Goal: Task Accomplishment & Management: Manage account settings

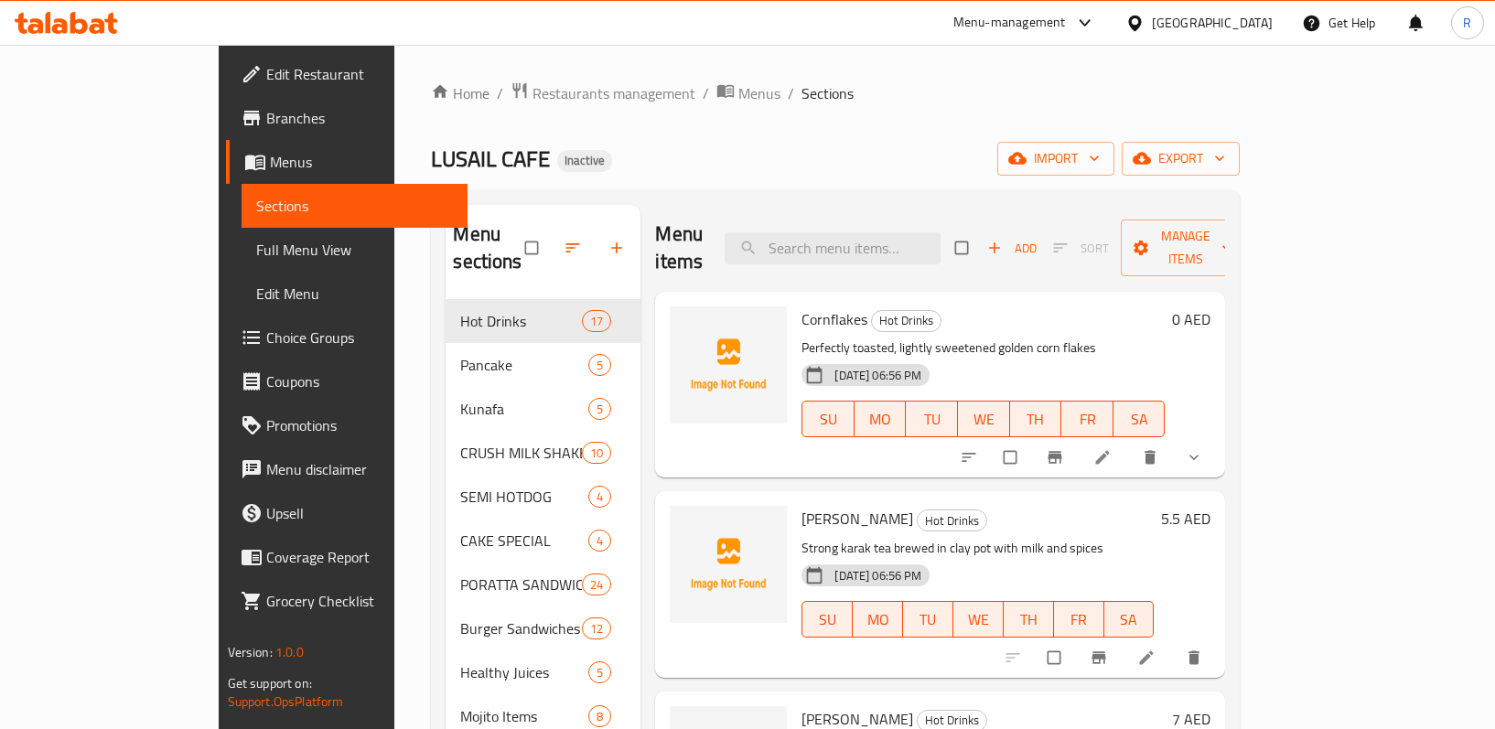
scroll to position [135, 0]
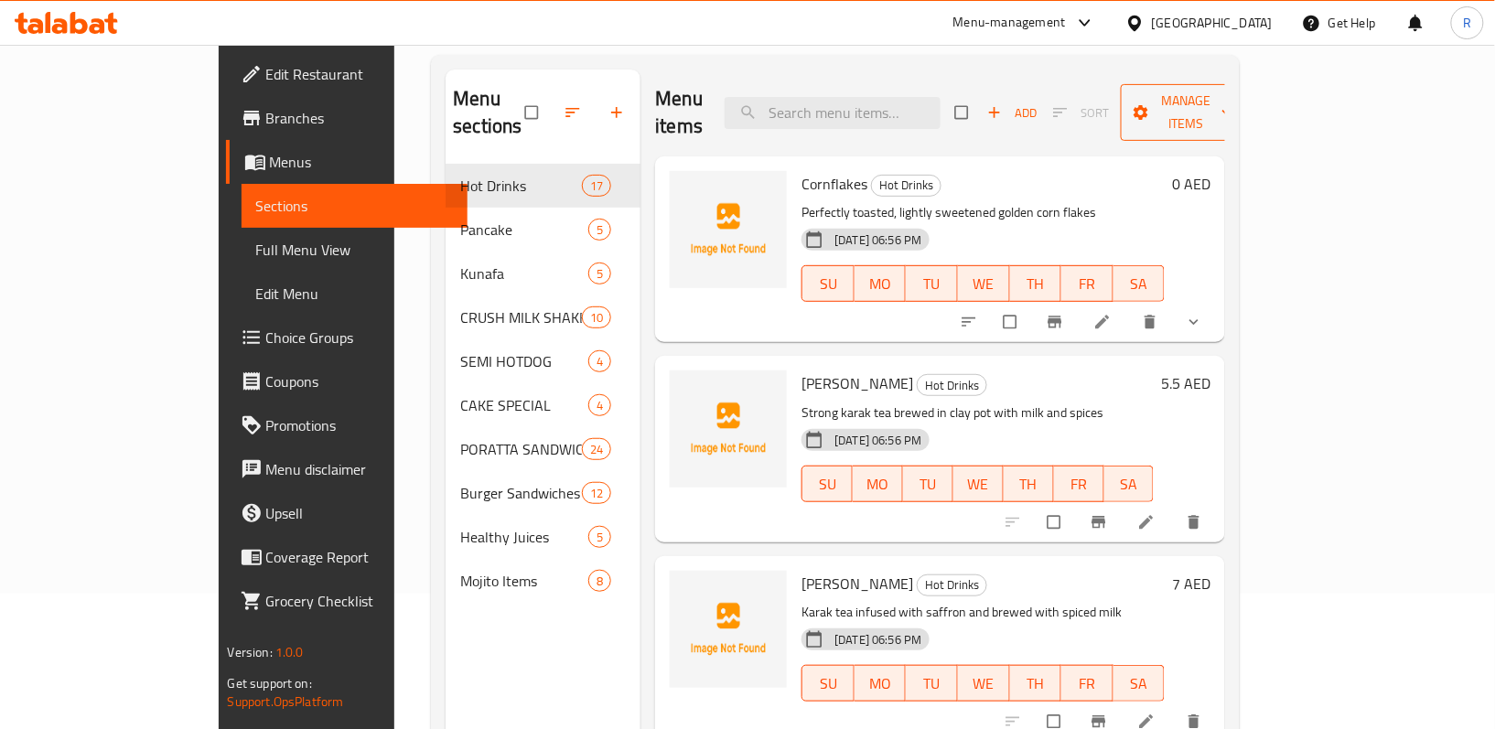
click at [1236, 91] on span "Manage items" at bounding box center [1185, 113] width 101 height 46
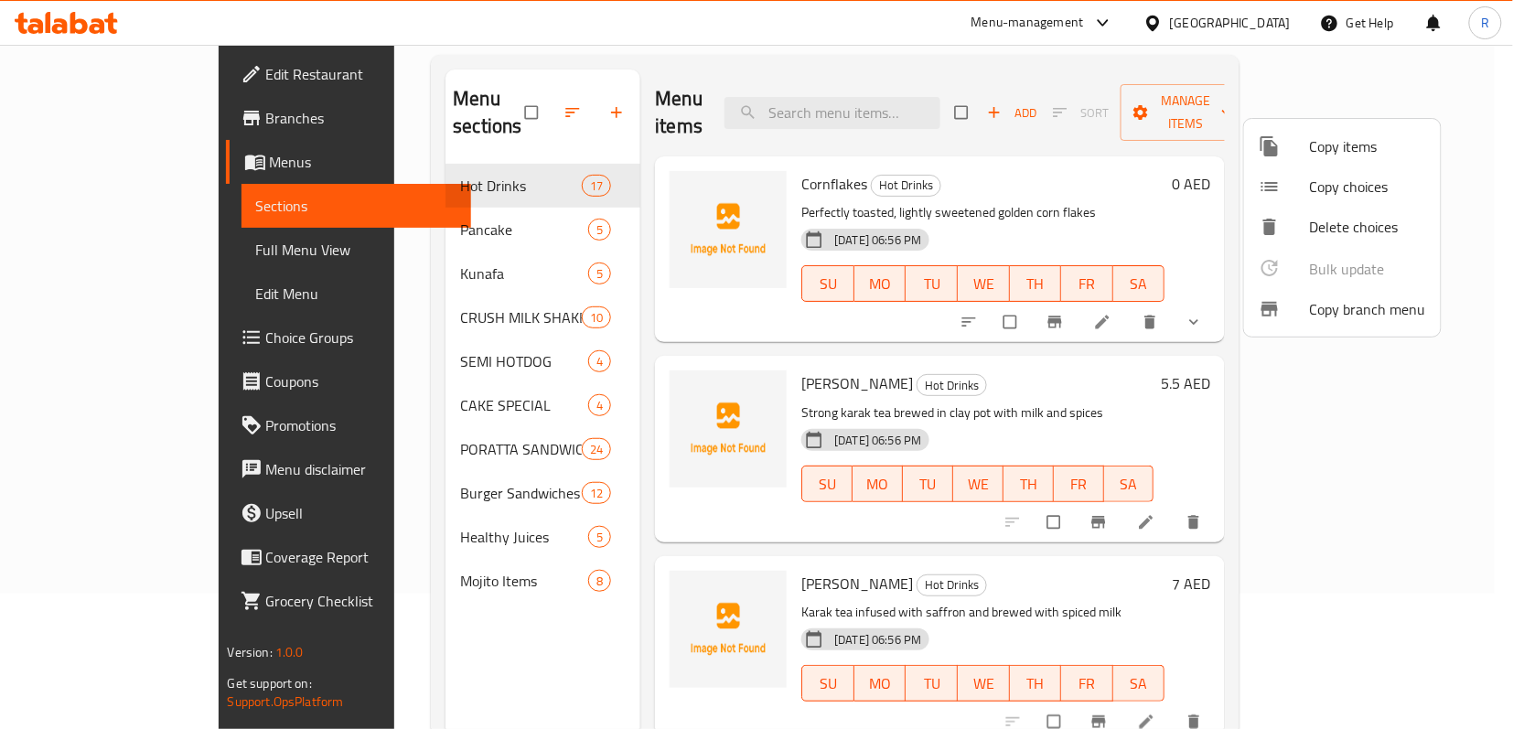
click at [1286, 144] on div at bounding box center [1284, 146] width 51 height 22
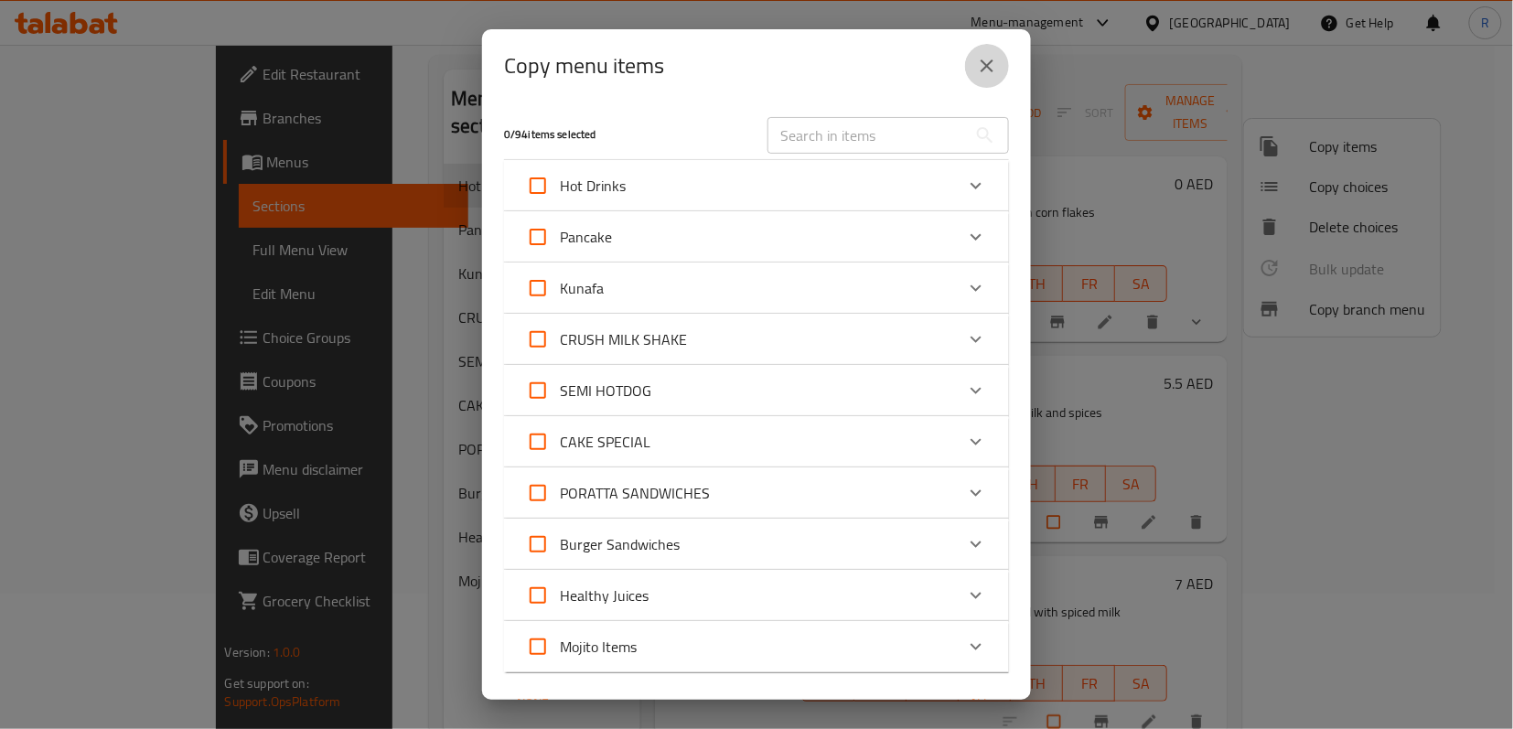
click at [990, 66] on icon "close" at bounding box center [987, 66] width 22 height 22
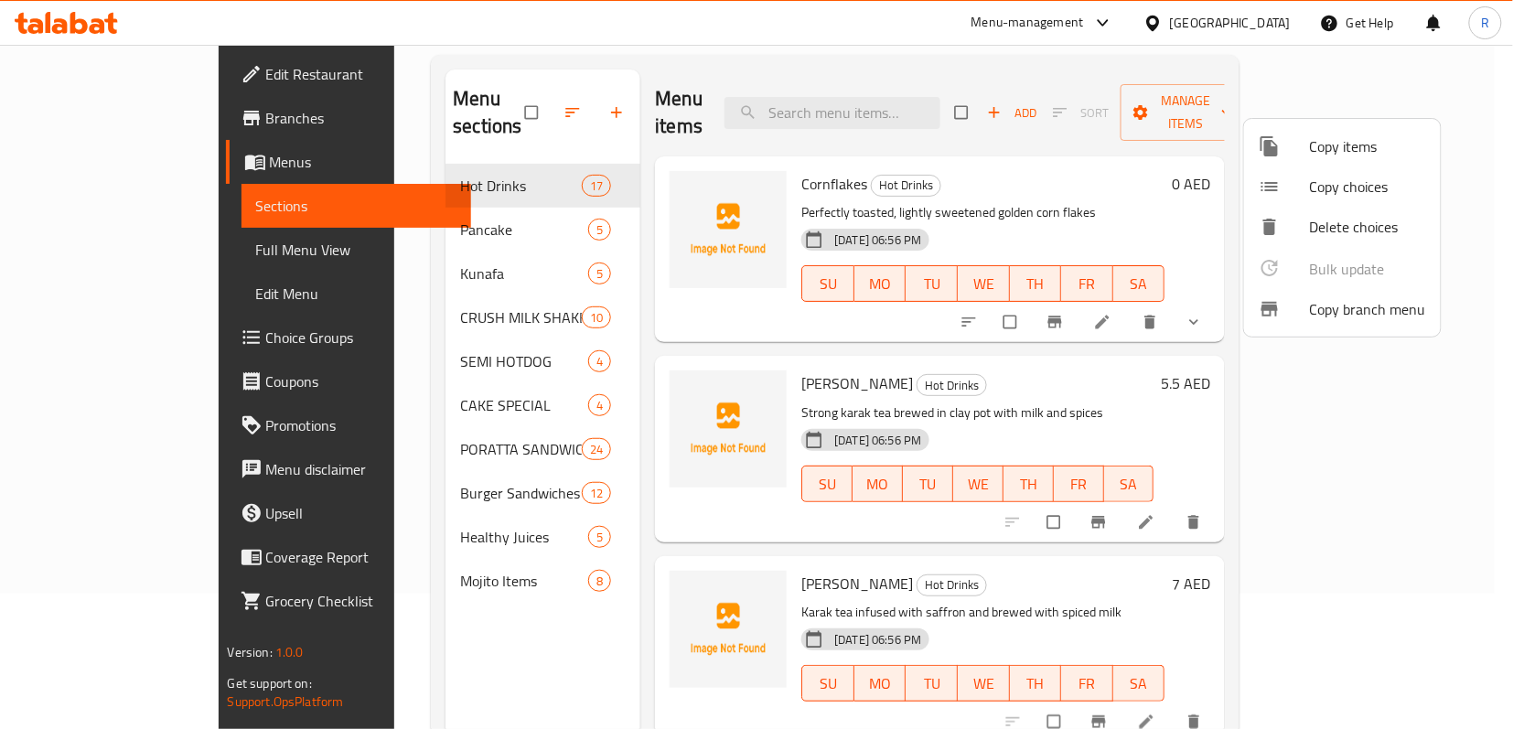
click at [1204, 57] on div at bounding box center [756, 364] width 1513 height 729
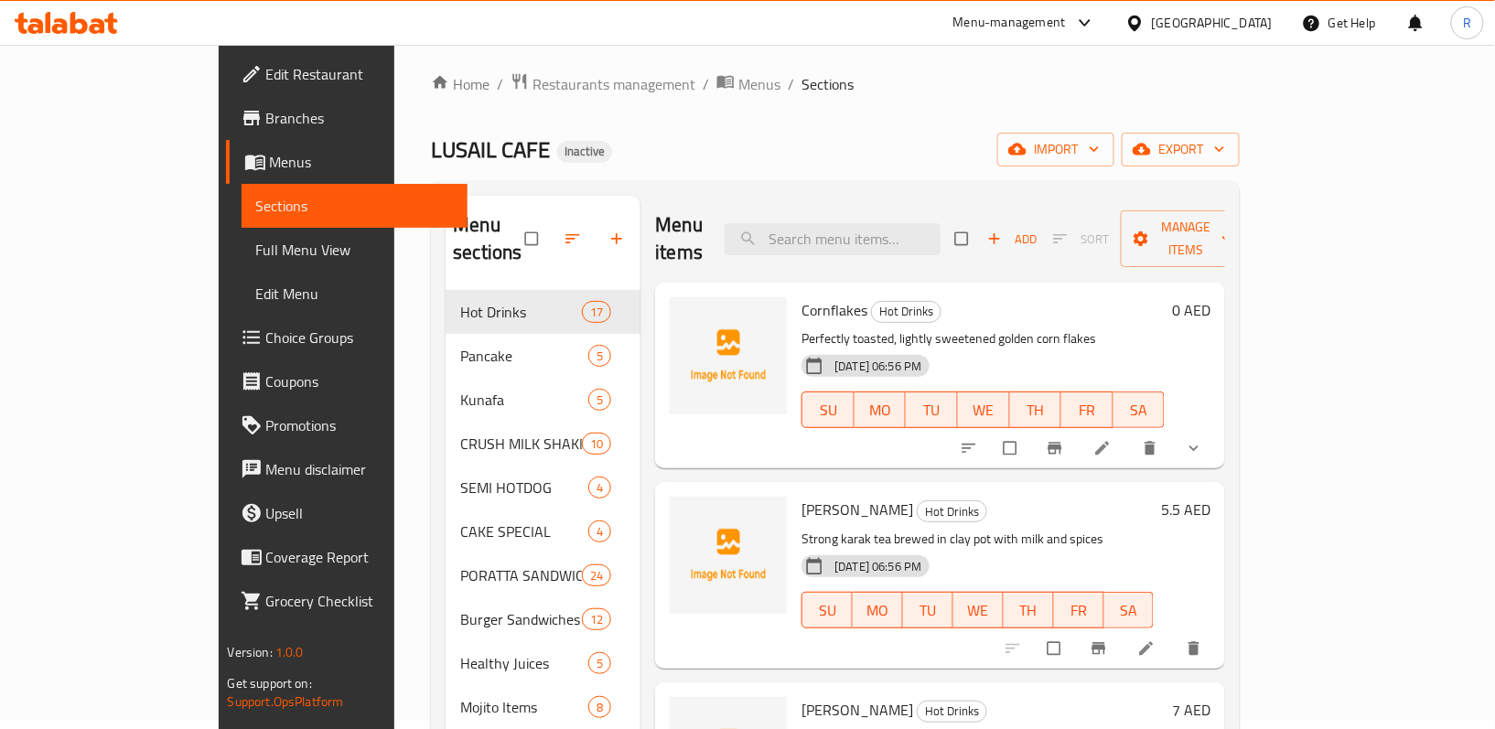
scroll to position [0, 0]
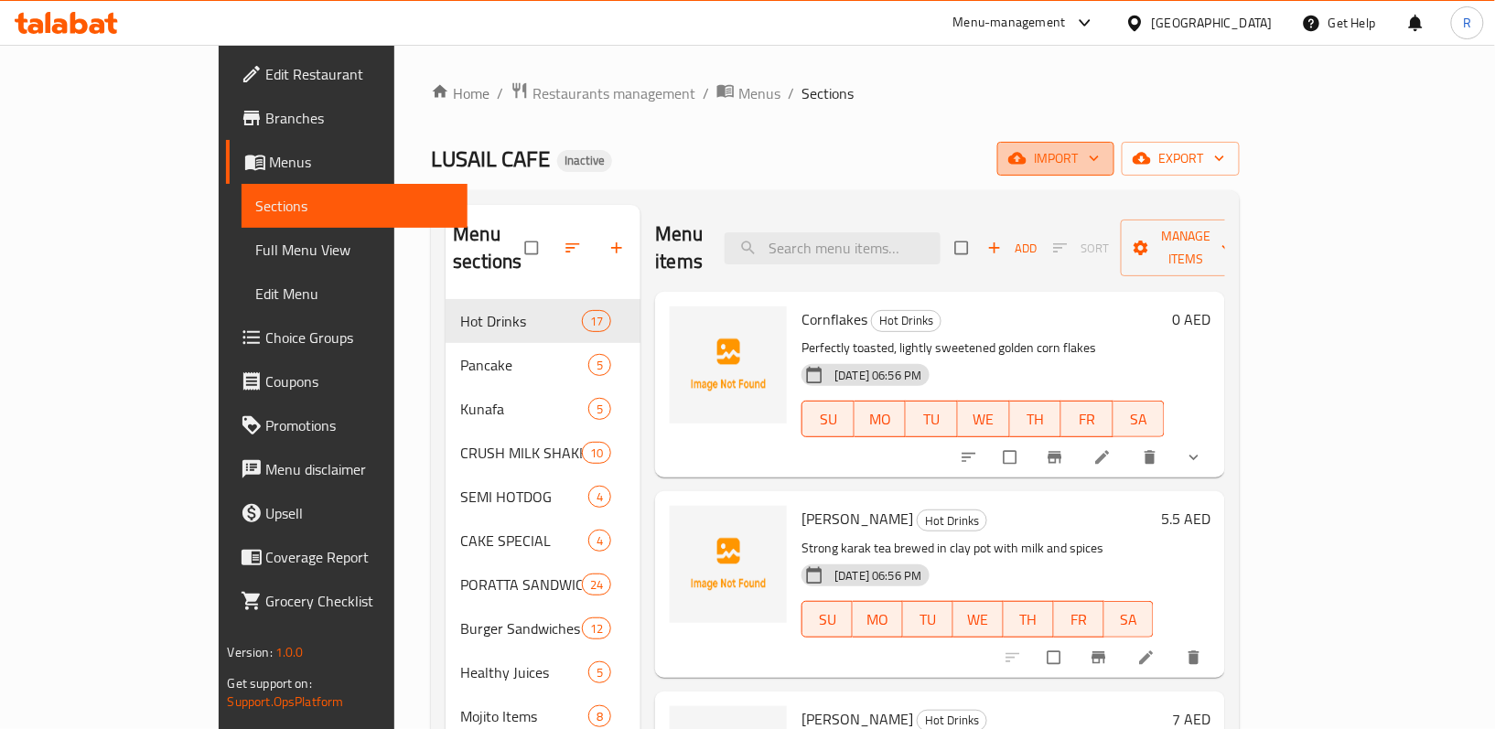
click at [1100, 162] on span "import" at bounding box center [1056, 158] width 88 height 23
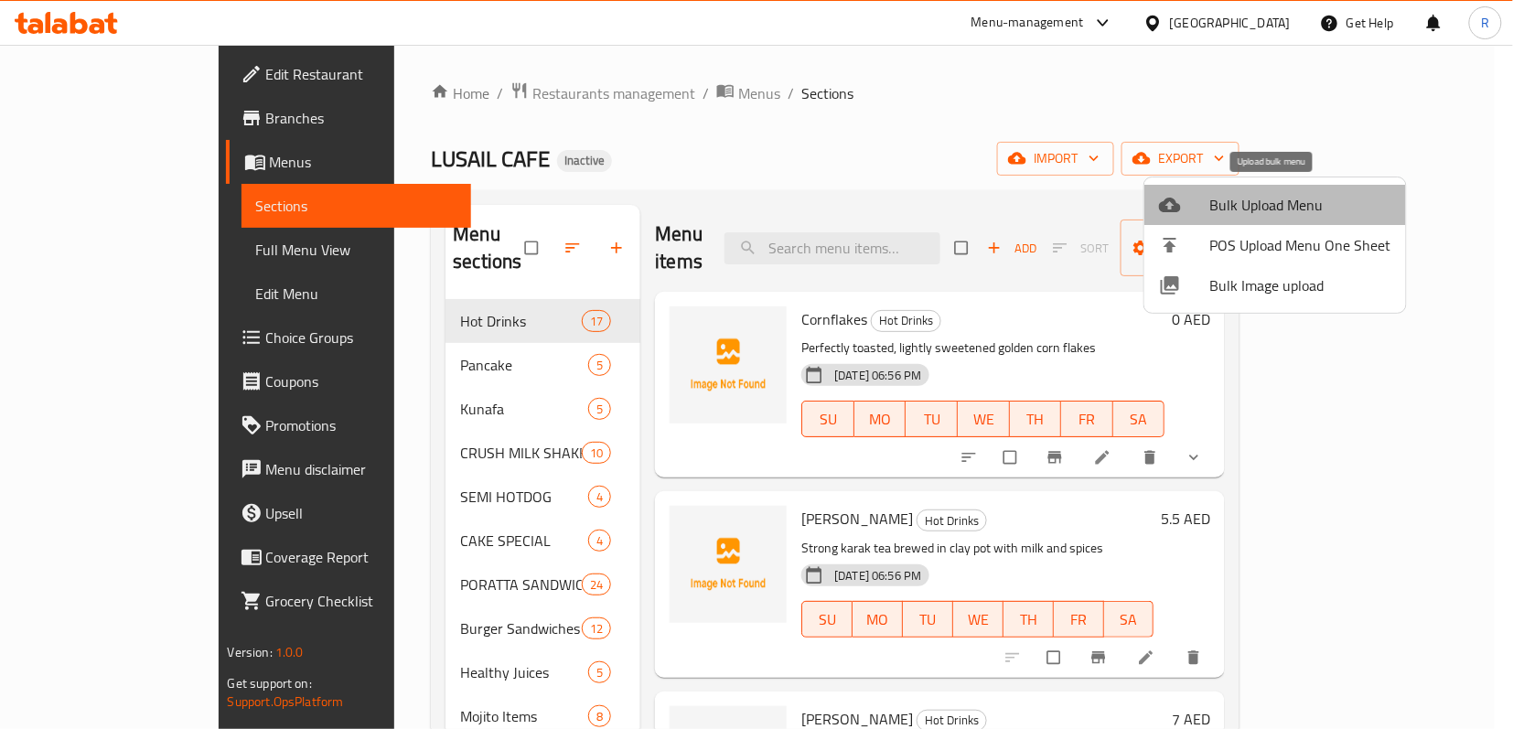
click at [1283, 196] on span "Bulk Upload Menu" at bounding box center [1301, 205] width 181 height 22
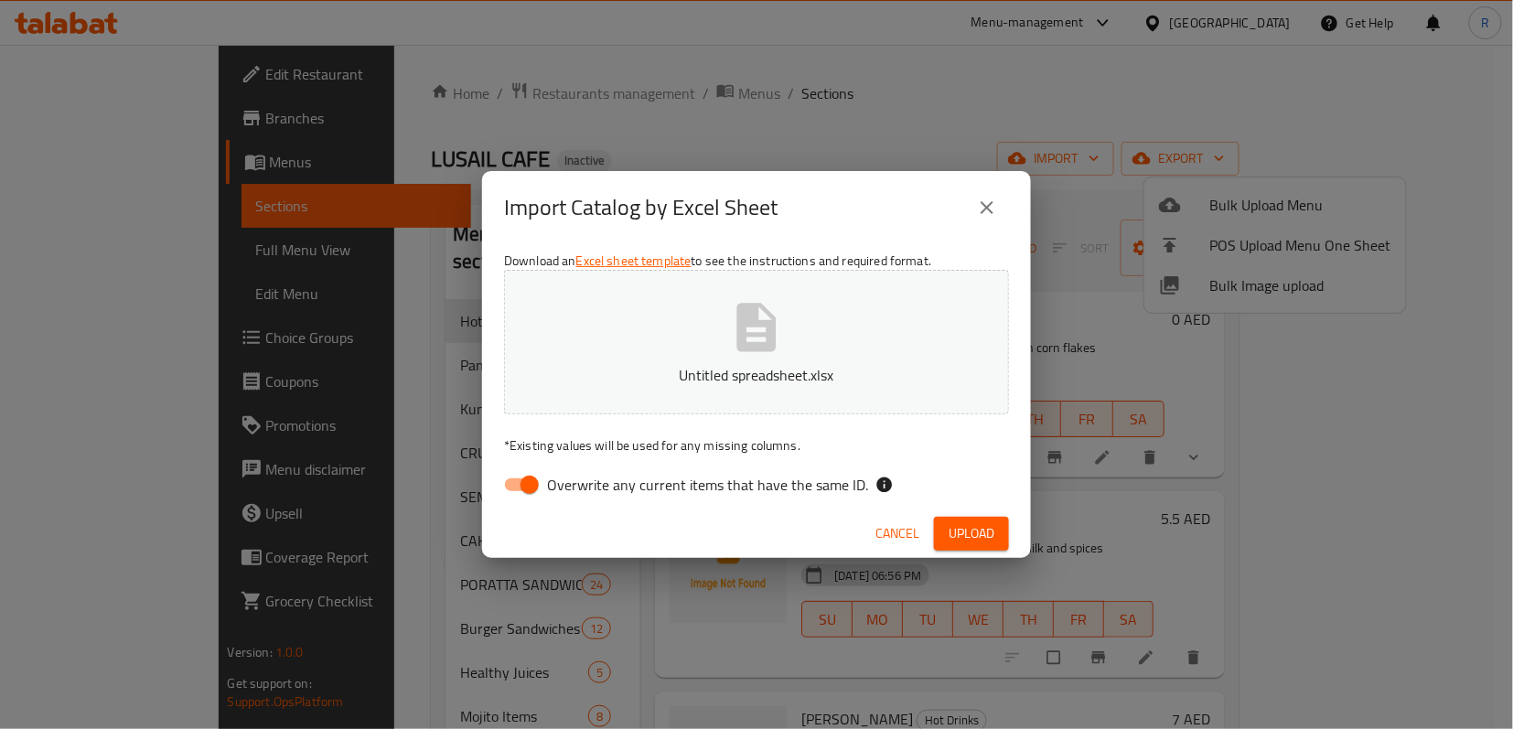
click at [524, 476] on input "Overwrite any current items that have the same ID." at bounding box center [530, 485] width 104 height 35
checkbox input "false"
click at [988, 535] on span "Upload" at bounding box center [972, 533] width 46 height 23
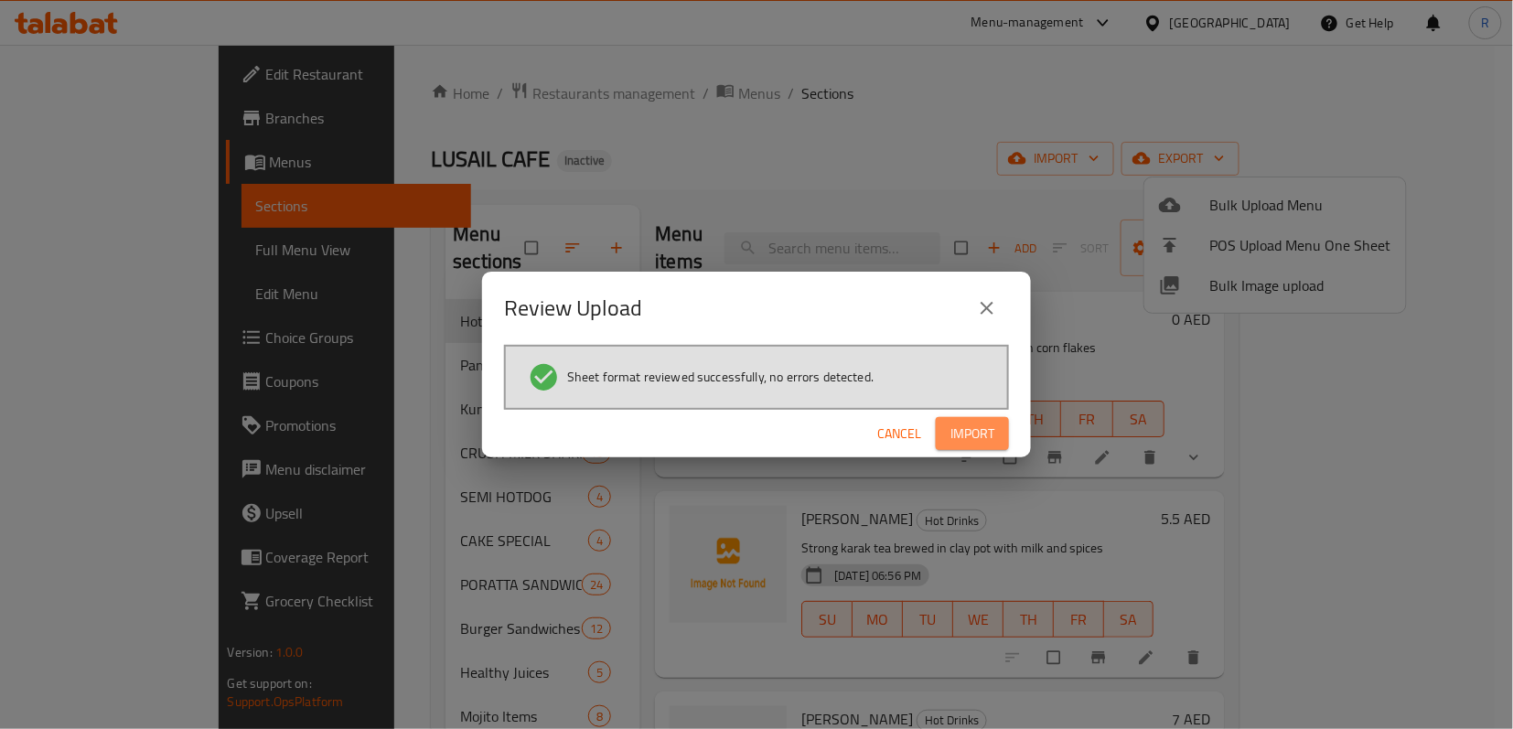
click at [971, 423] on span "Import" at bounding box center [973, 434] width 44 height 23
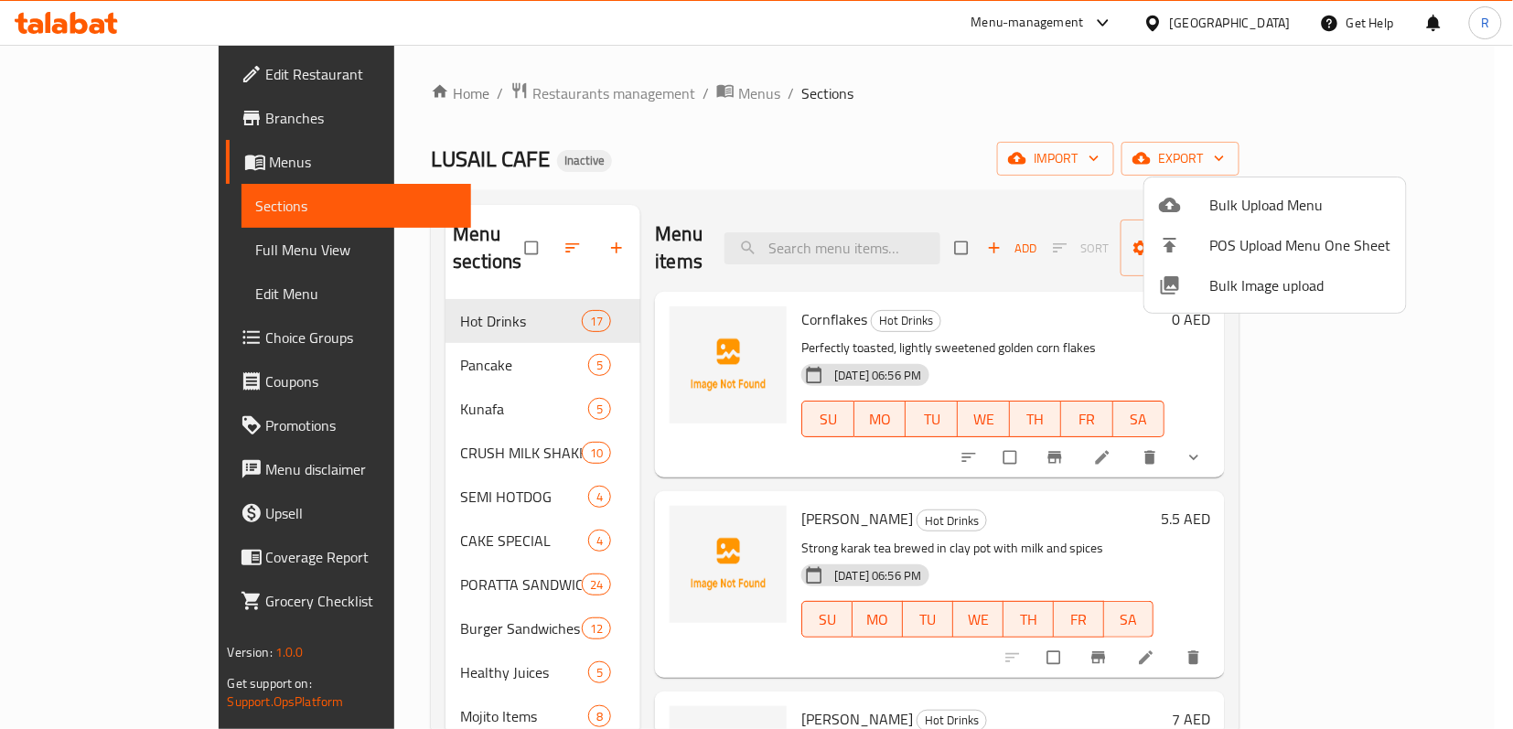
click at [810, 156] on div at bounding box center [756, 364] width 1513 height 729
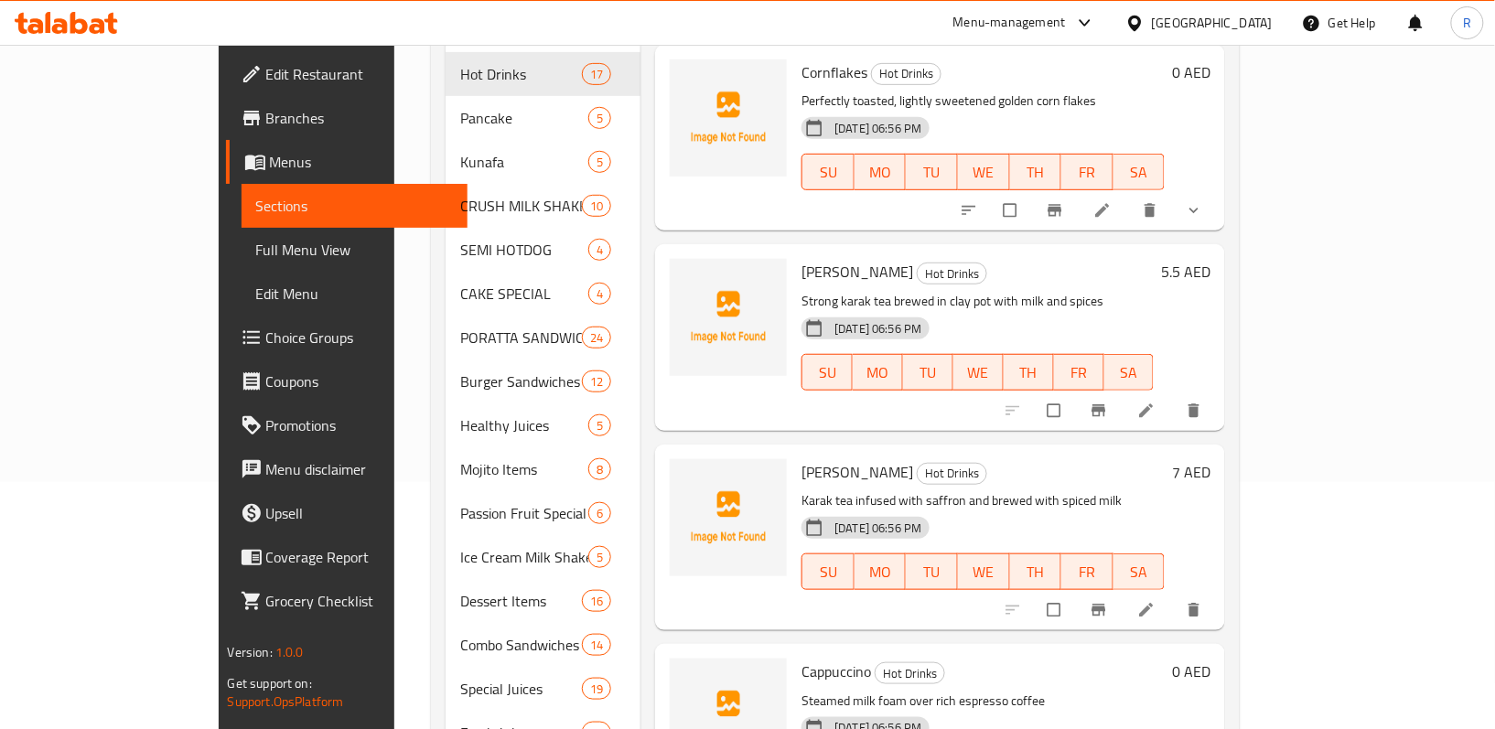
scroll to position [349, 0]
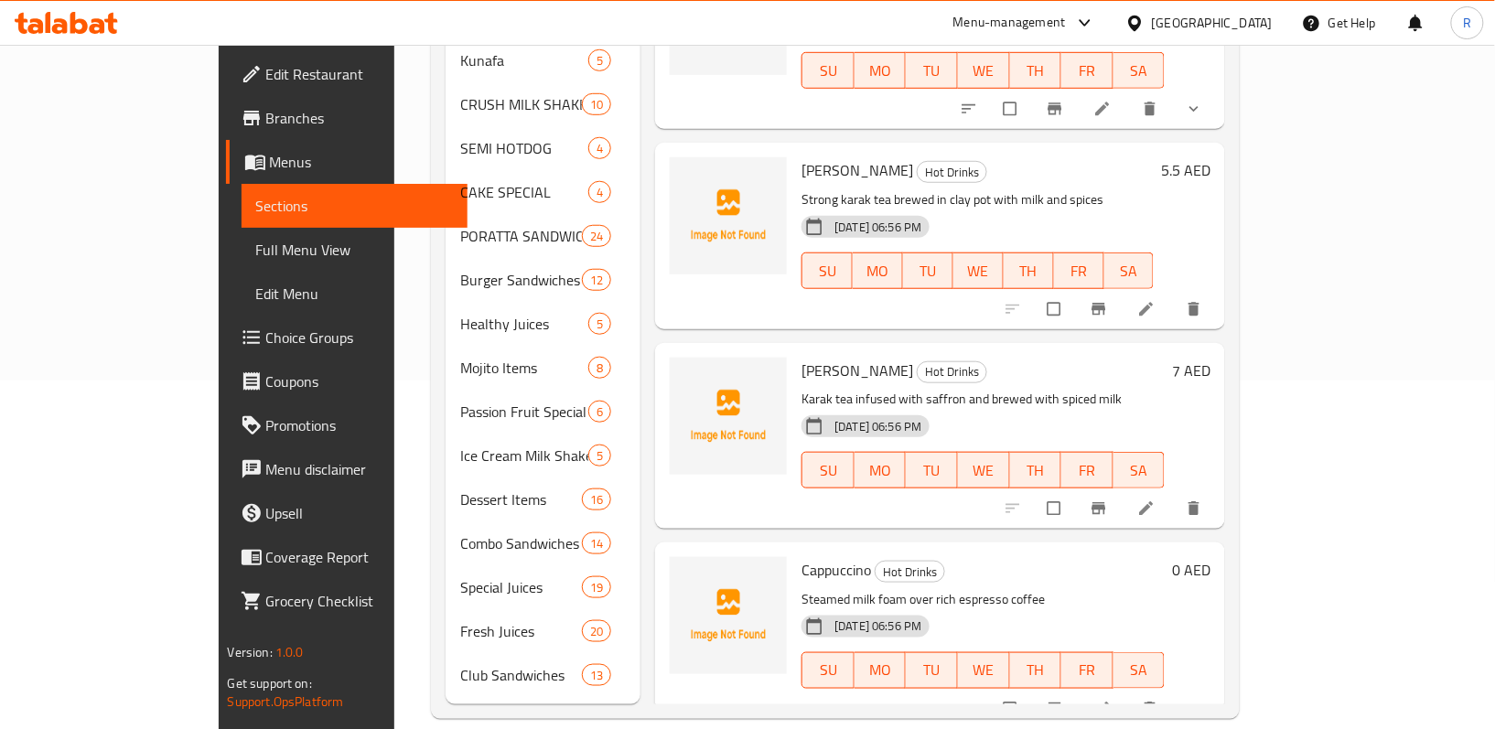
click at [256, 243] on span "Full Menu View" at bounding box center [355, 250] width 198 height 22
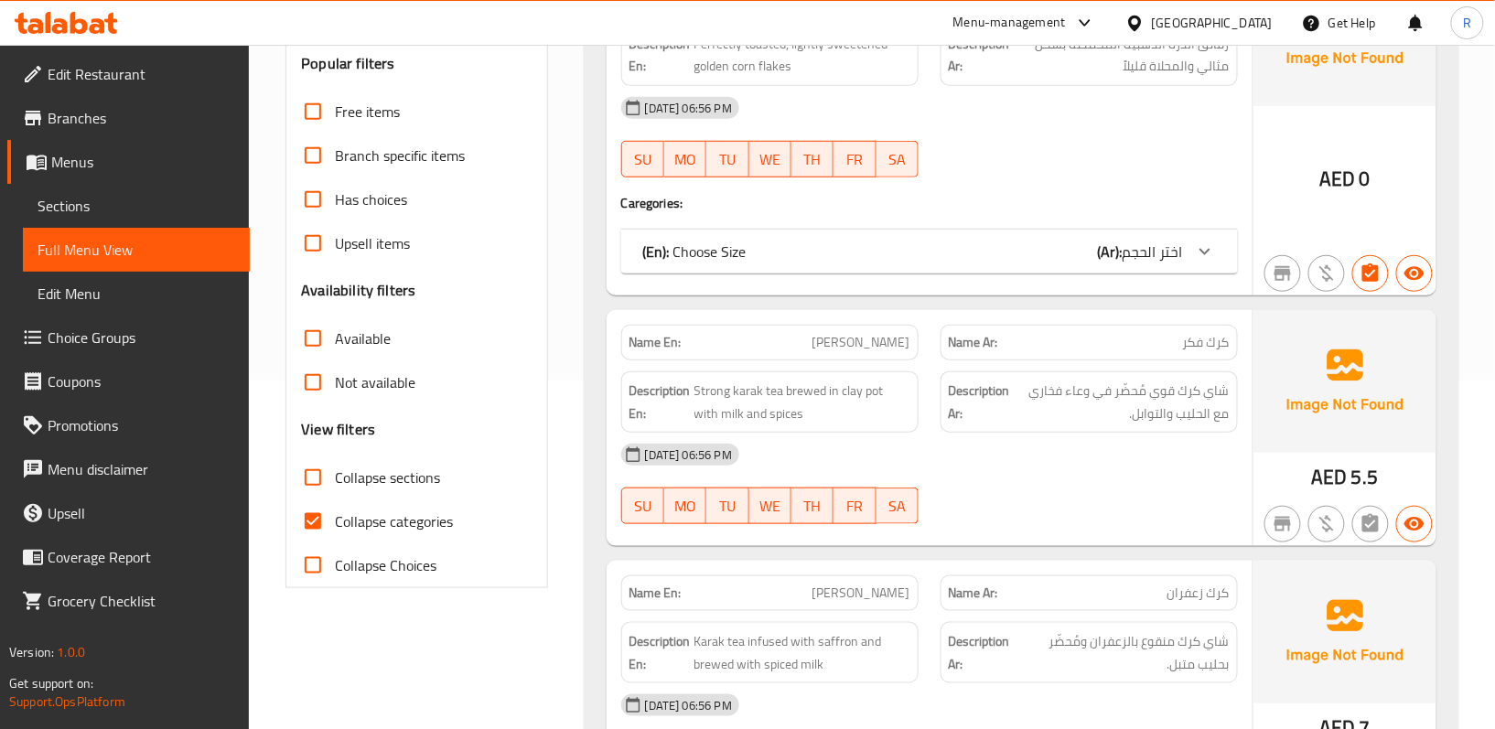
click at [309, 473] on input "Collapse sections" at bounding box center [313, 478] width 44 height 44
checkbox input "true"
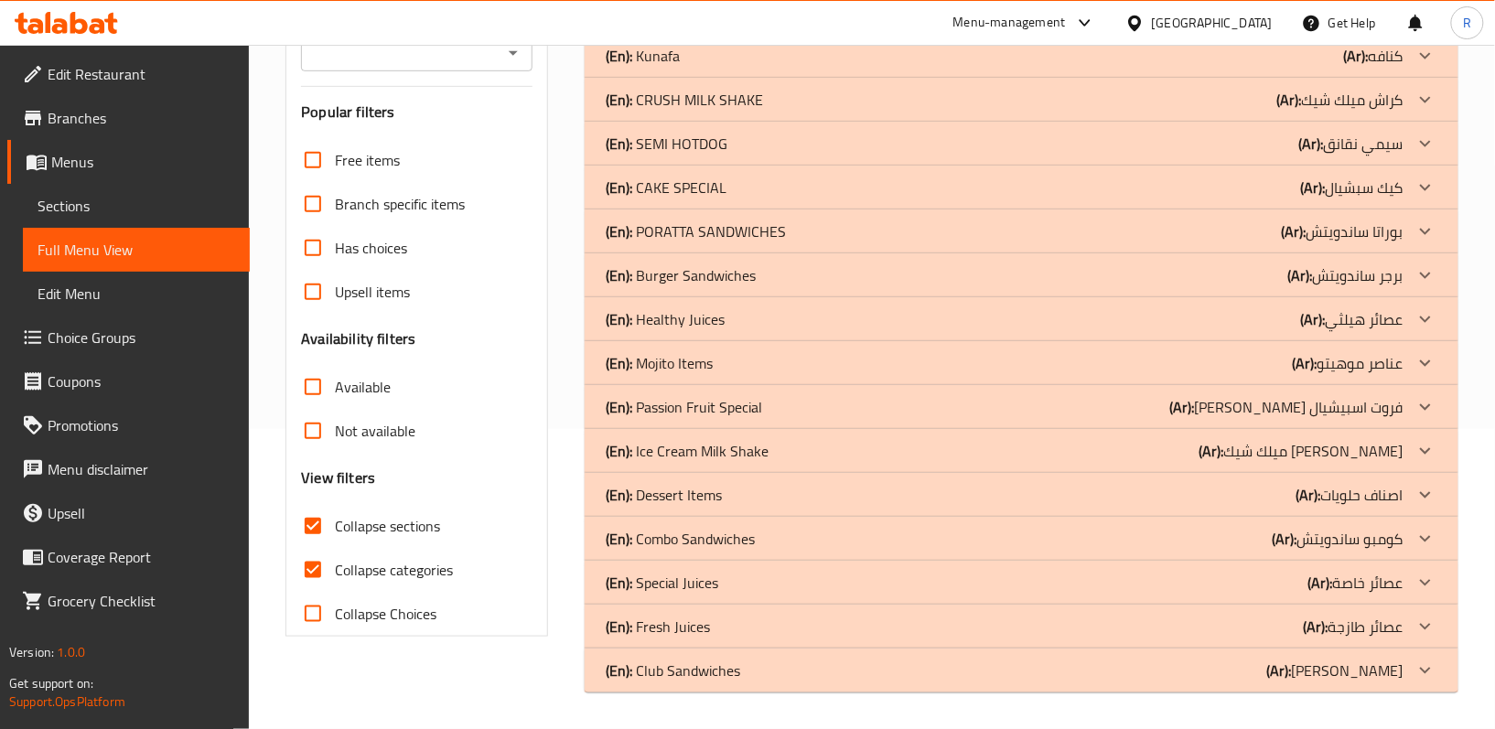
scroll to position [301, 0]
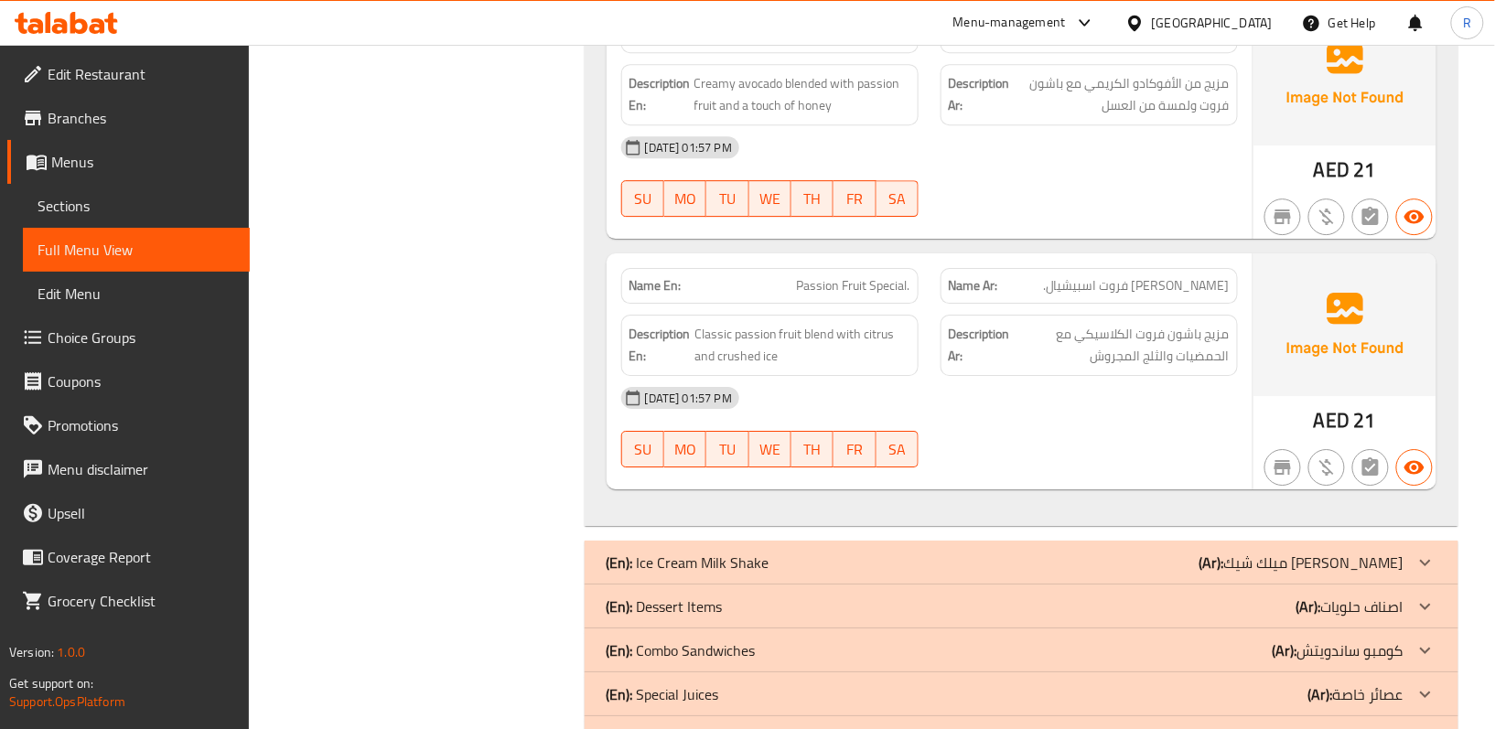
scroll to position [1886, 0]
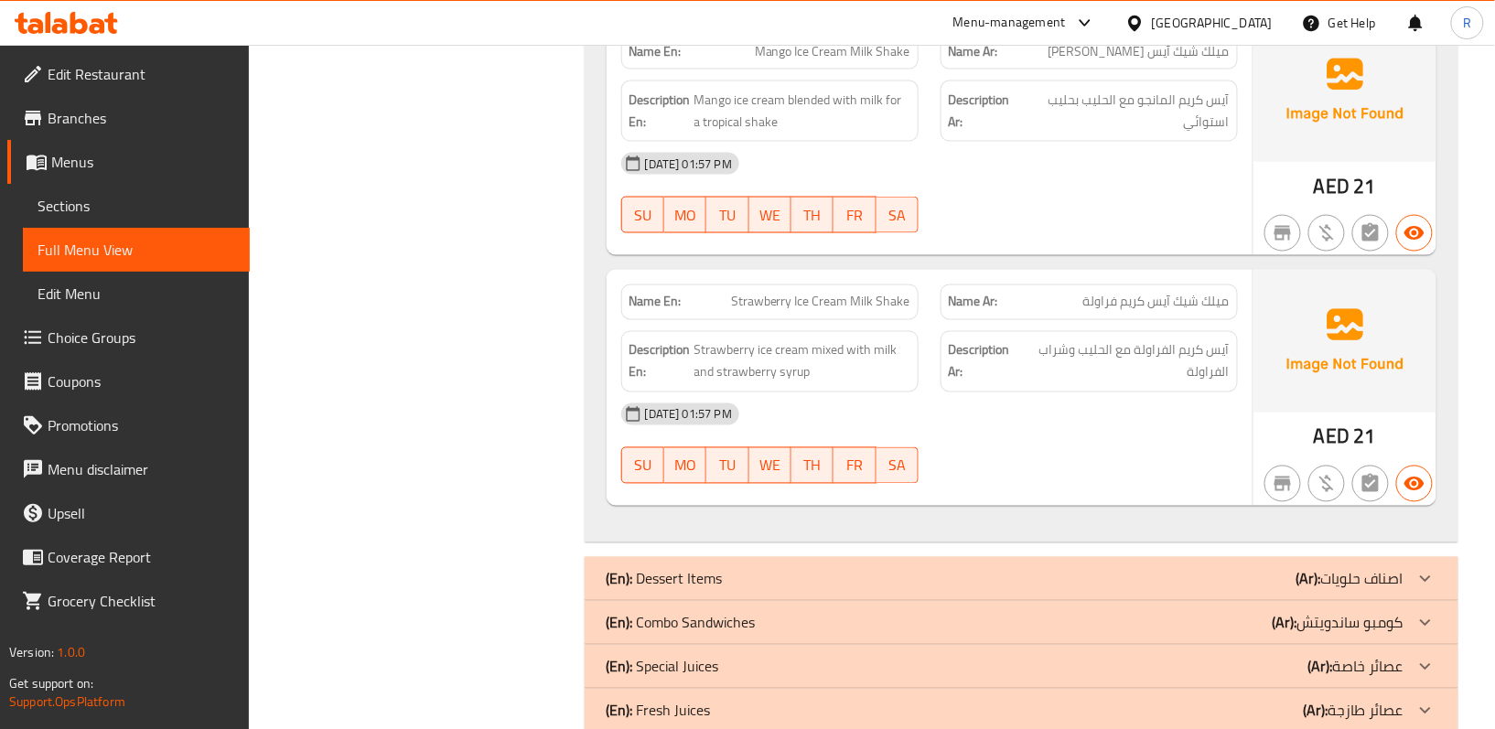
scroll to position [3203, 0]
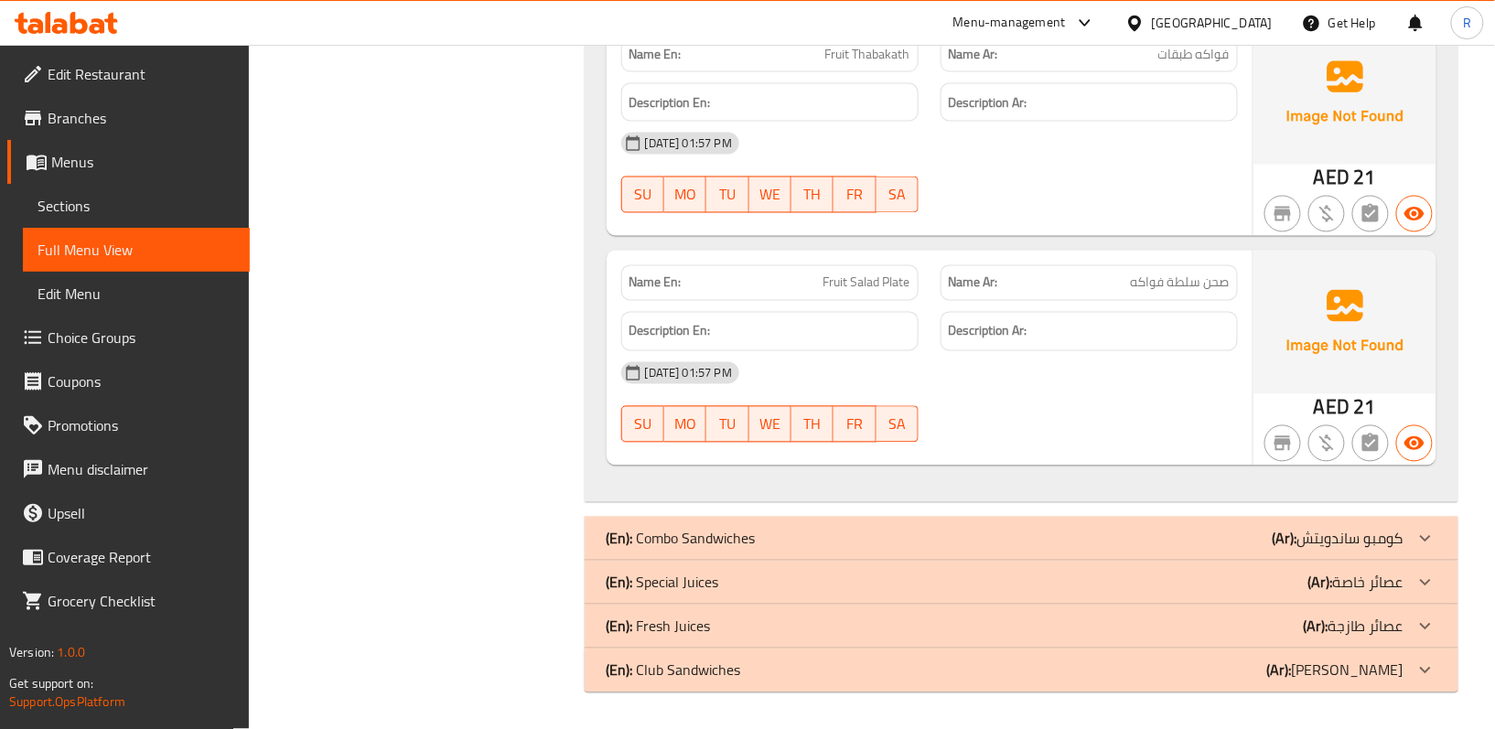
scroll to position [7759, 0]
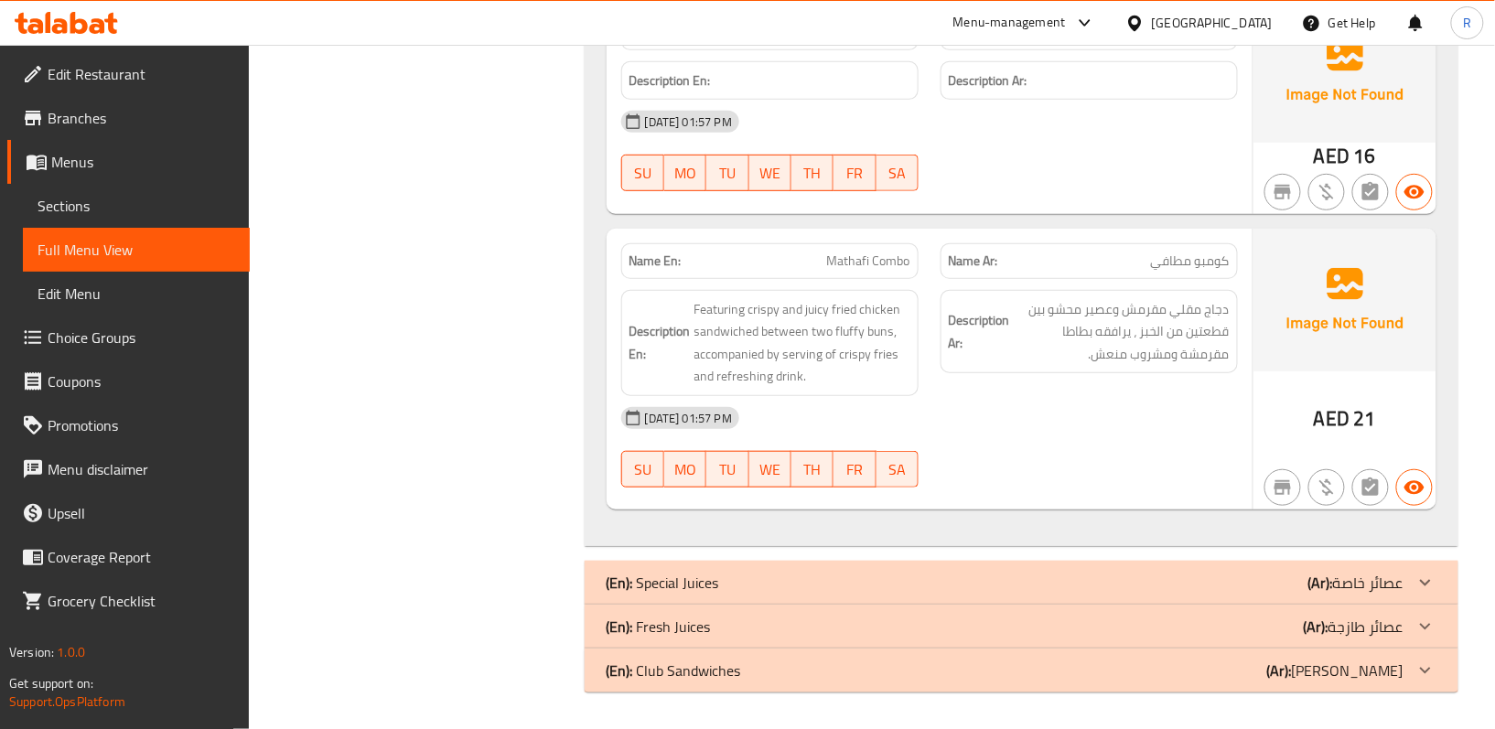
scroll to position [11478, 0]
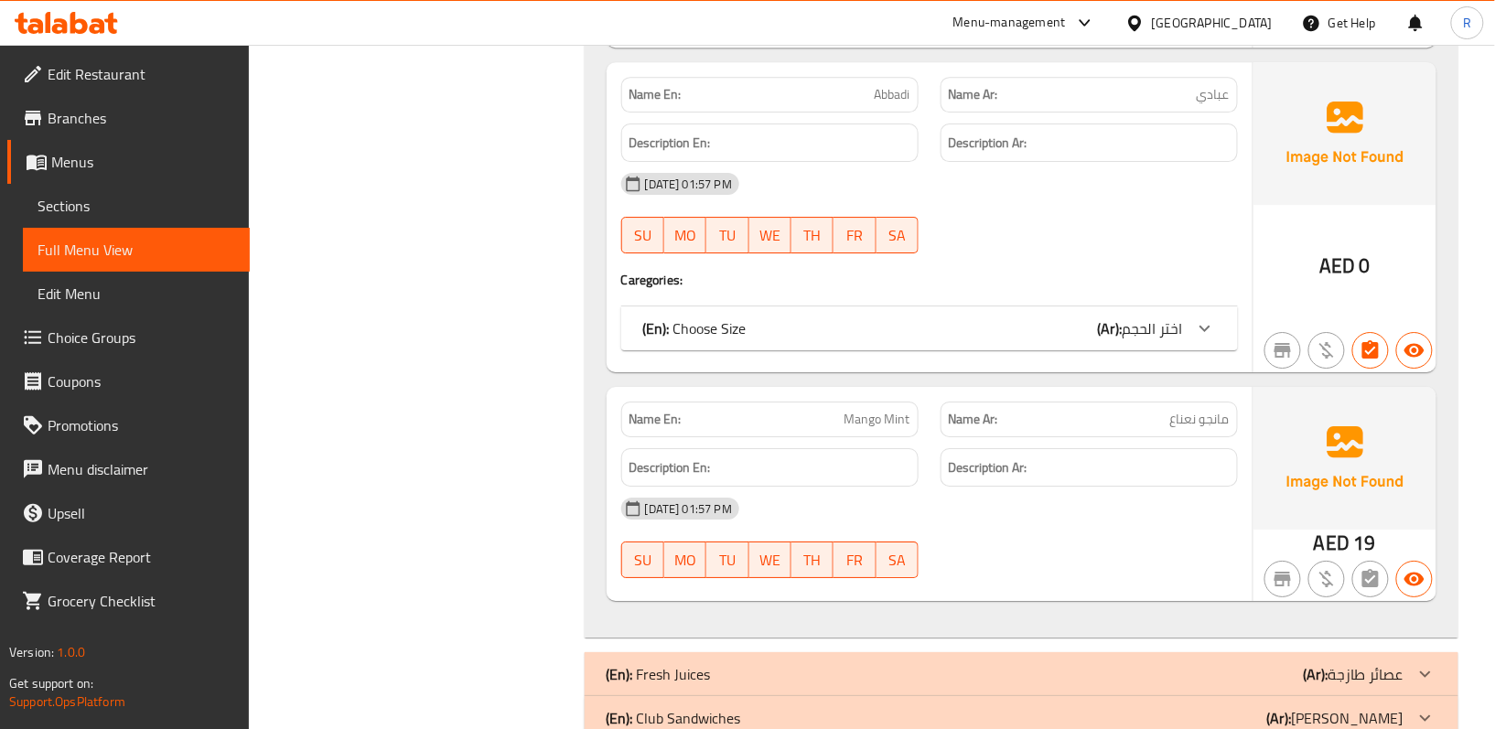
scroll to position [17668, 0]
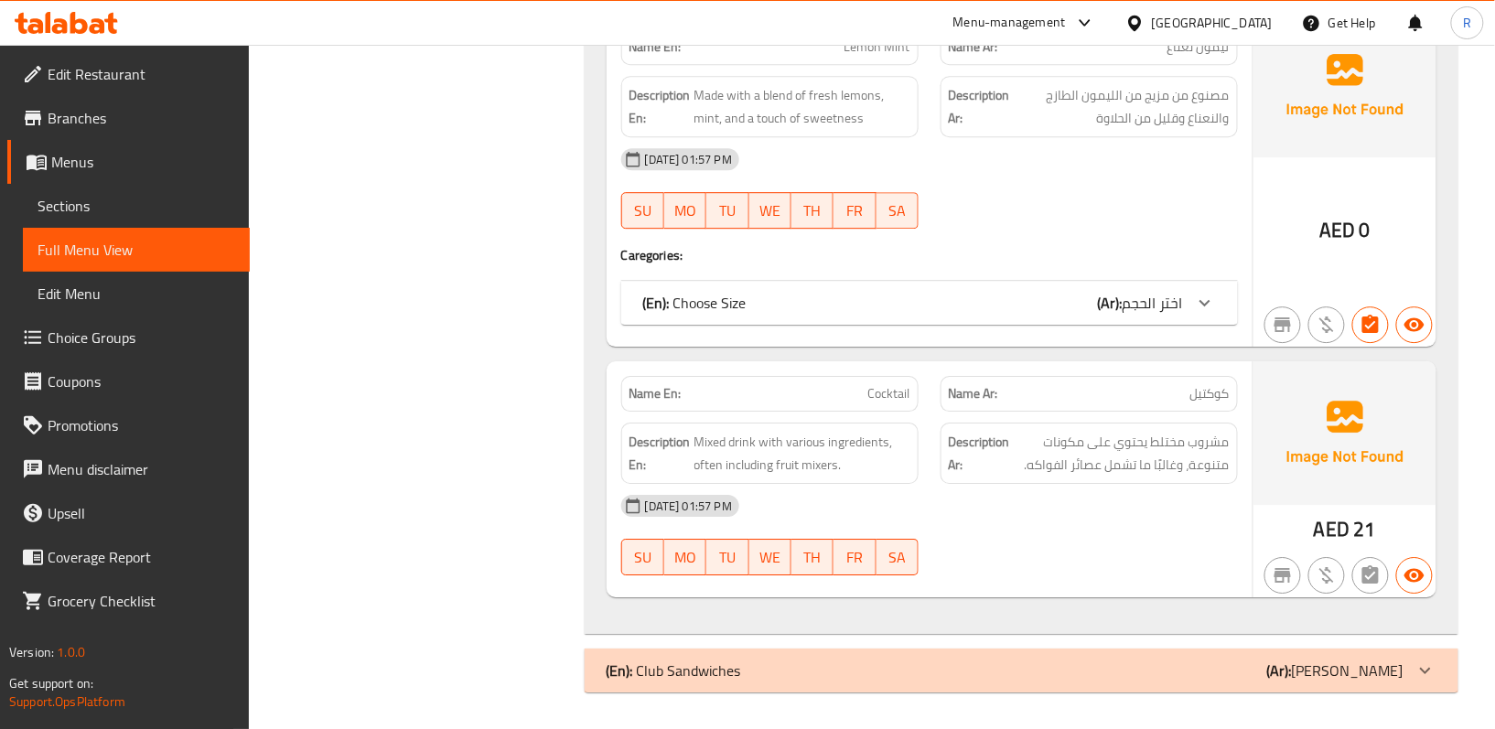
scroll to position [24155, 0]
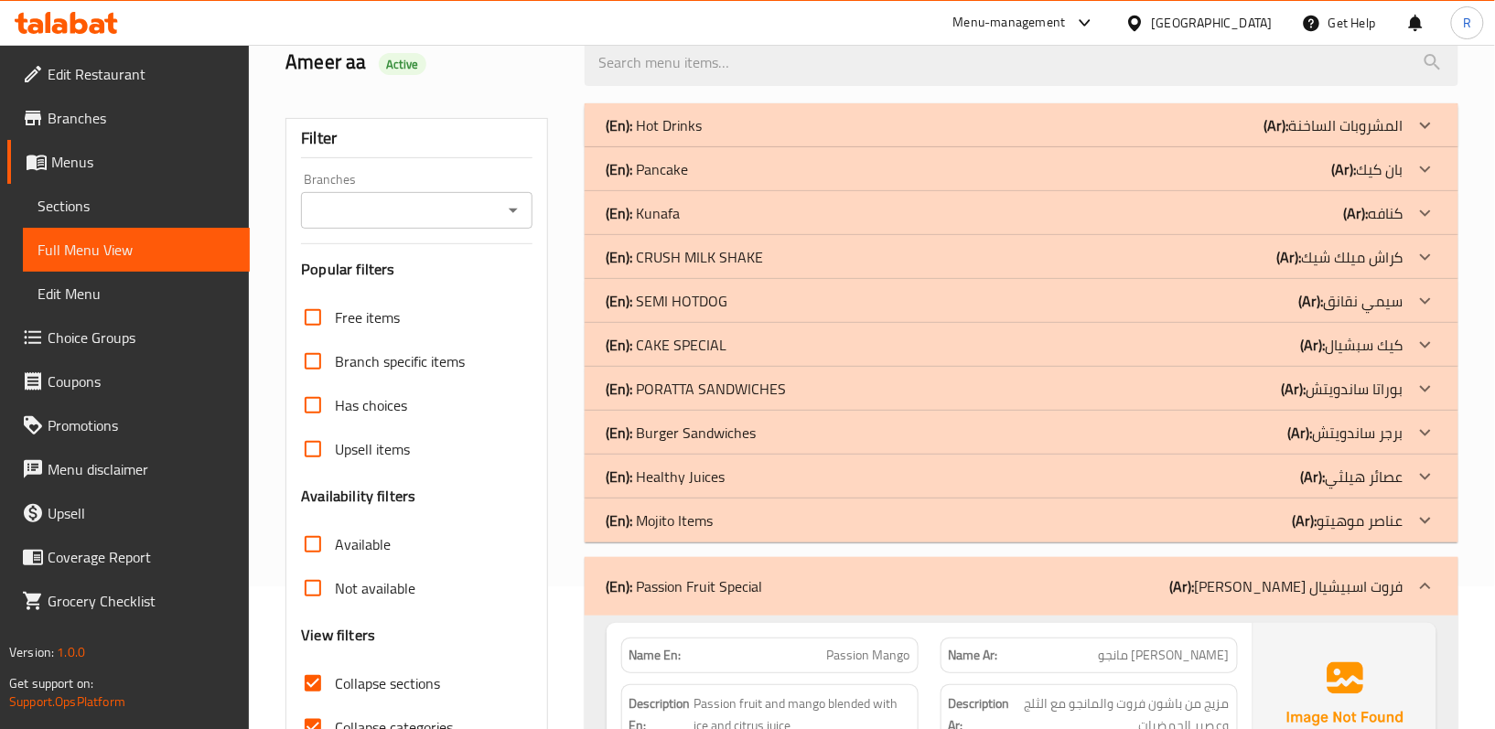
scroll to position [366, 0]
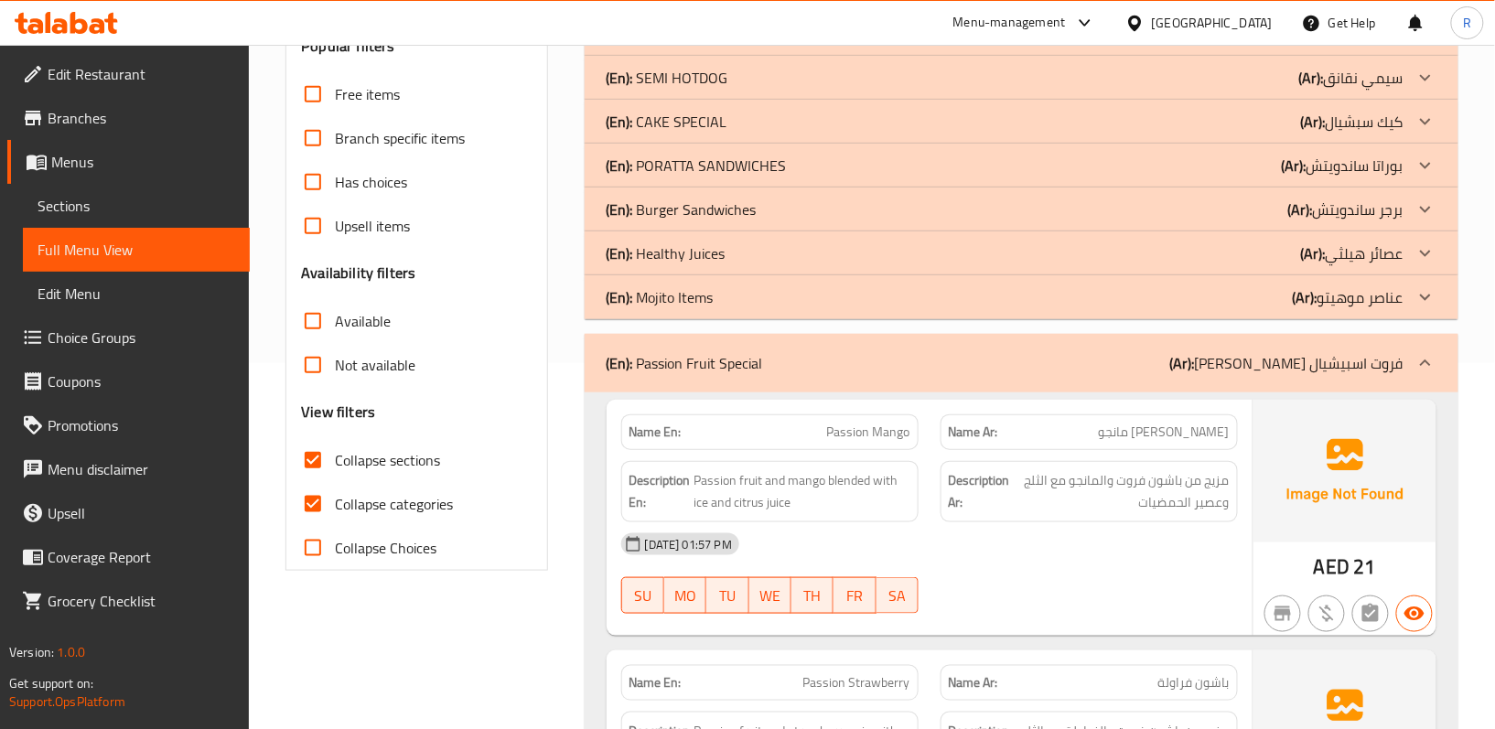
click at [312, 505] on input "Collapse categories" at bounding box center [313, 504] width 44 height 44
checkbox input "false"
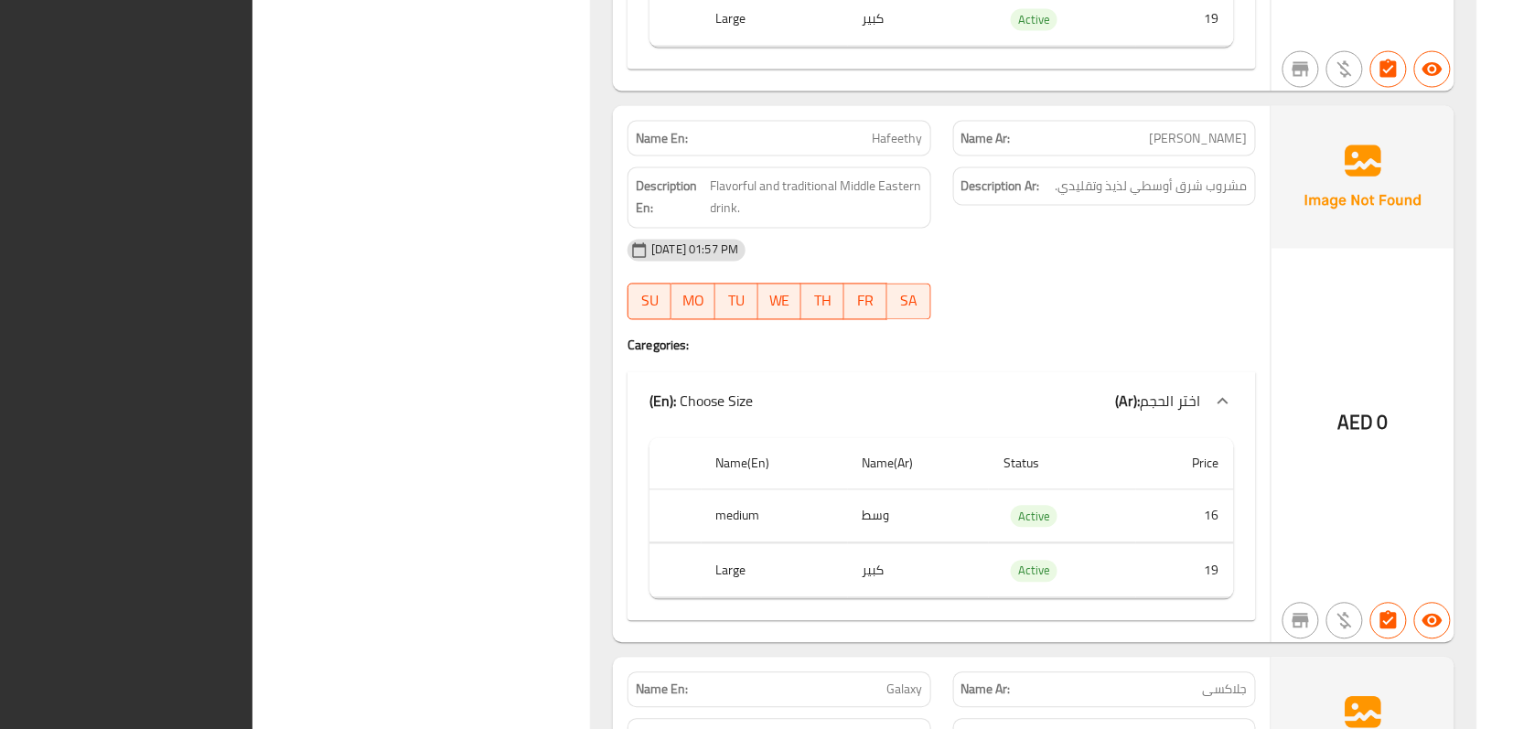
scroll to position [0, 0]
